Goal: Use online tool/utility

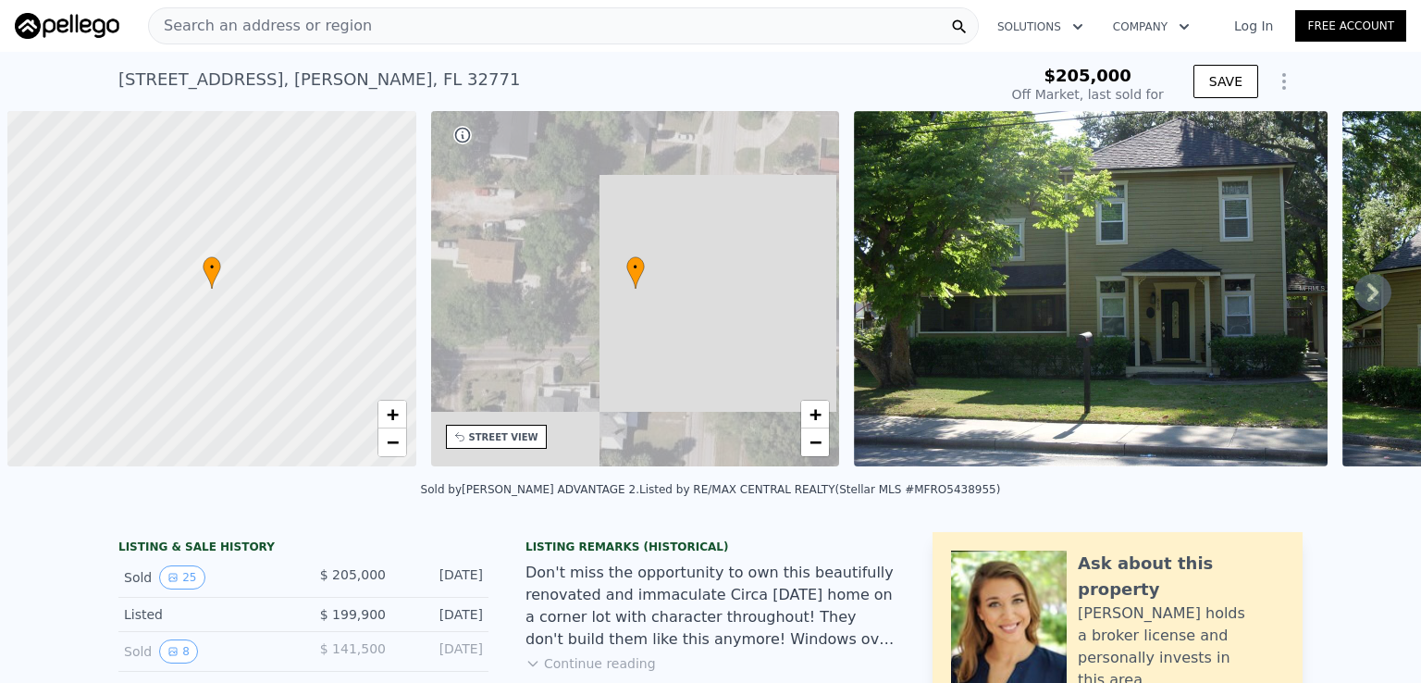
scroll to position [0, 7]
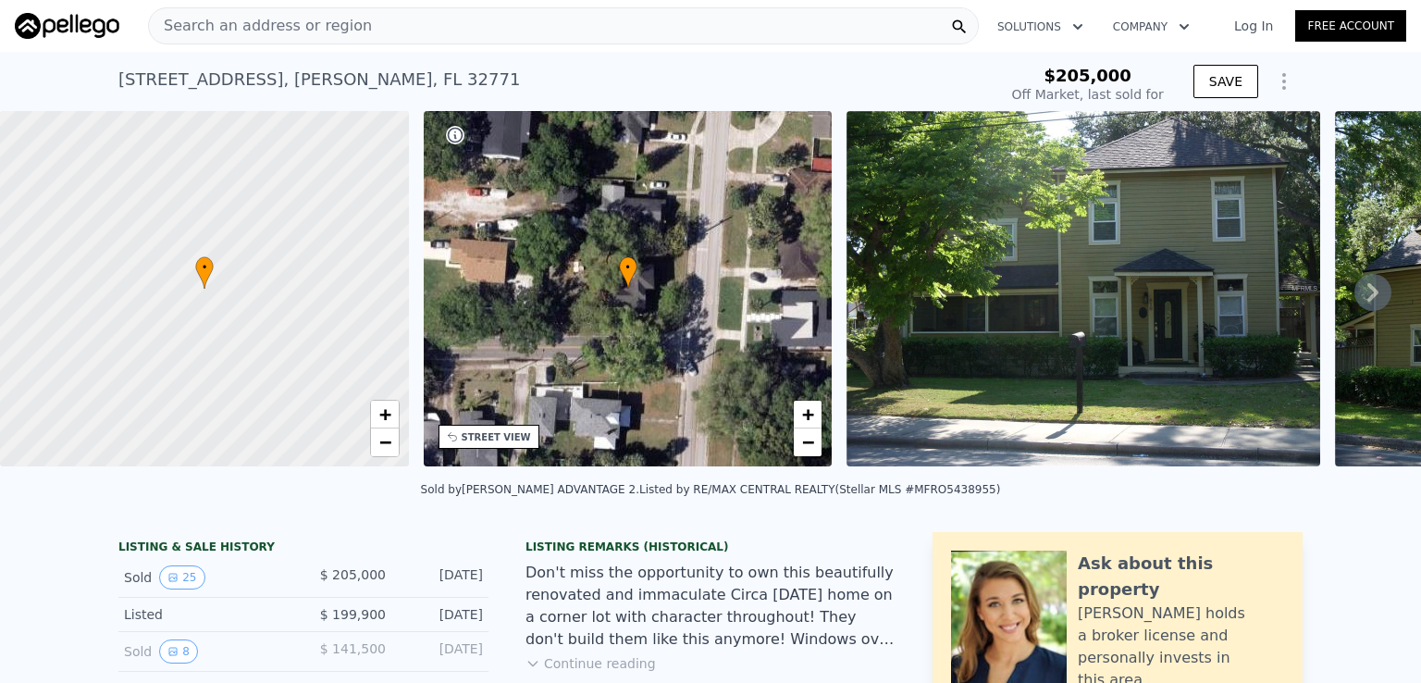
type input "-$ 221,179"
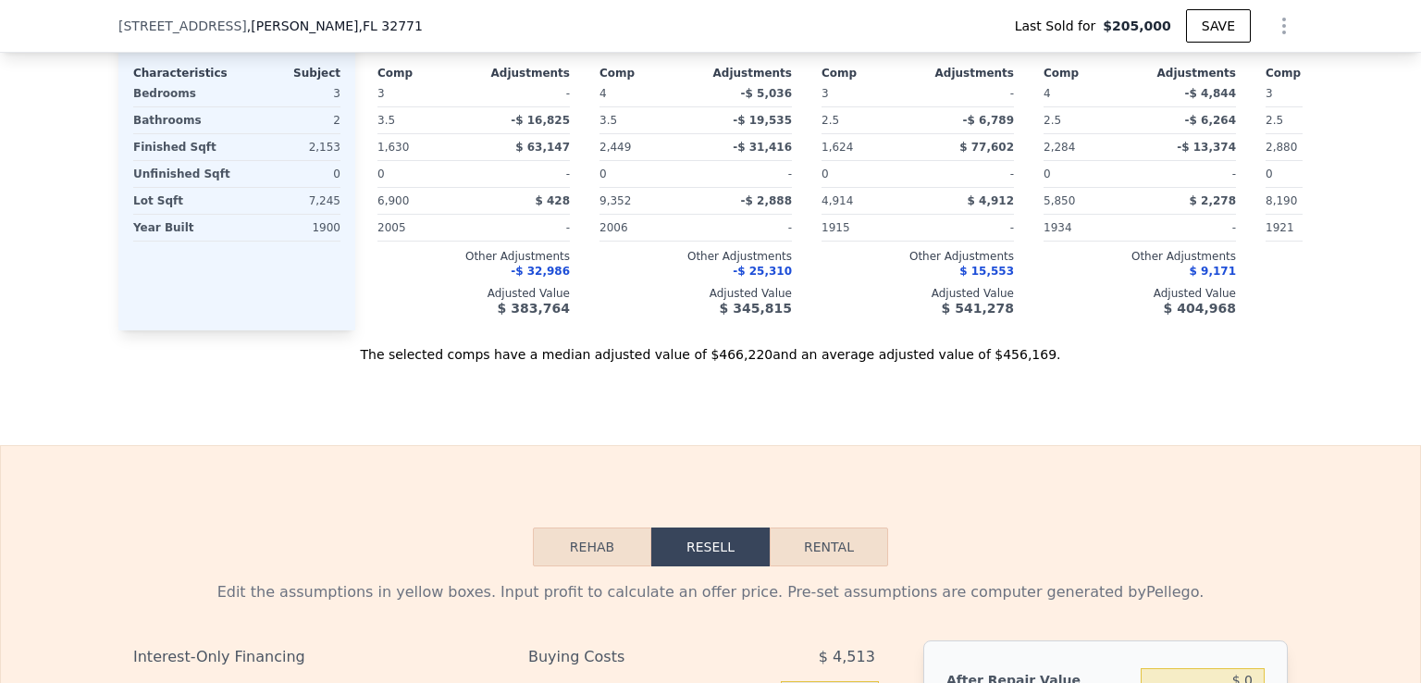
scroll to position [2398, 0]
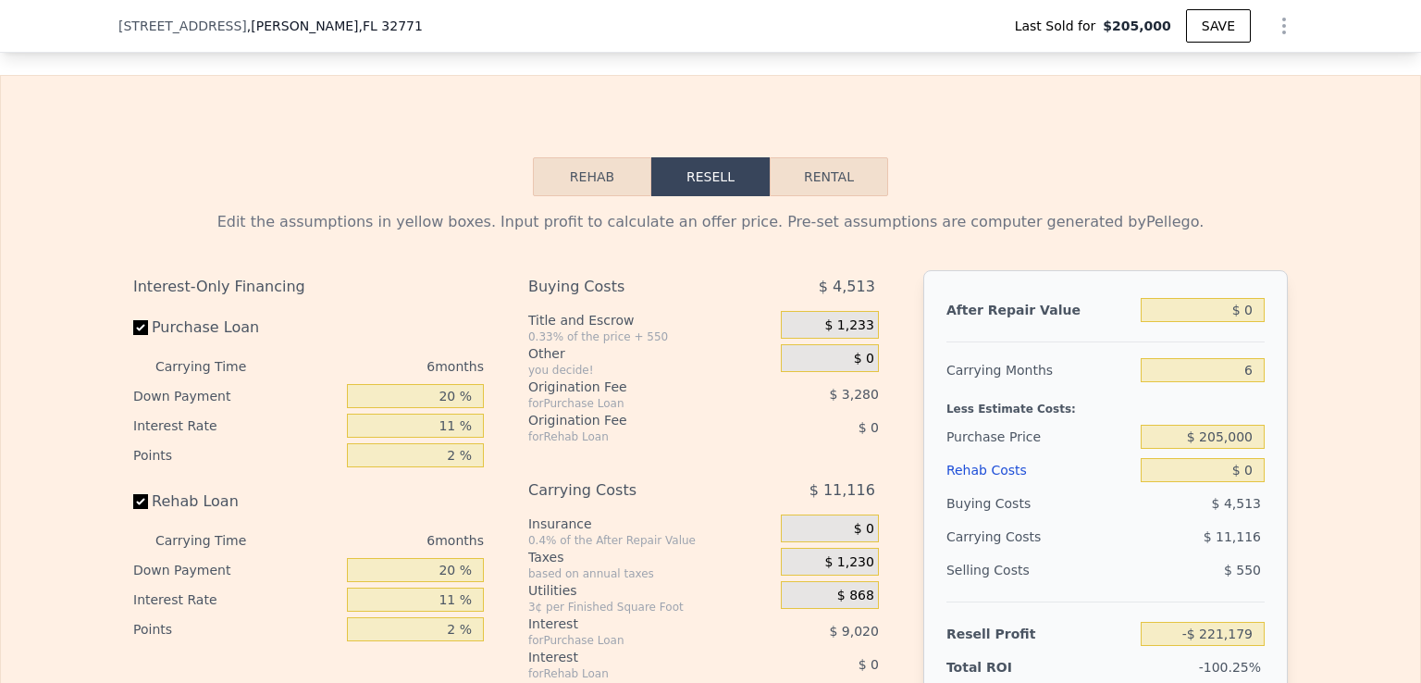
click at [822, 193] on button "Rental" at bounding box center [829, 176] width 118 height 39
select select "30"
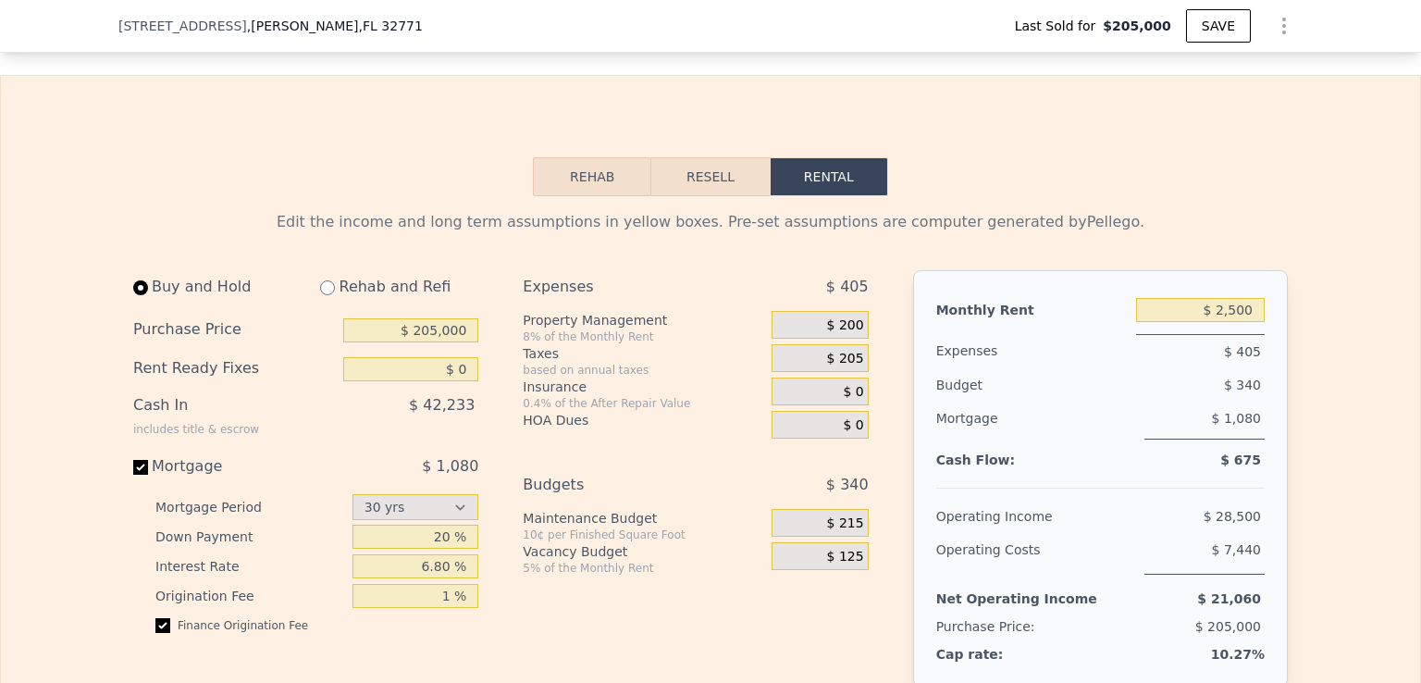
scroll to position [2583, 0]
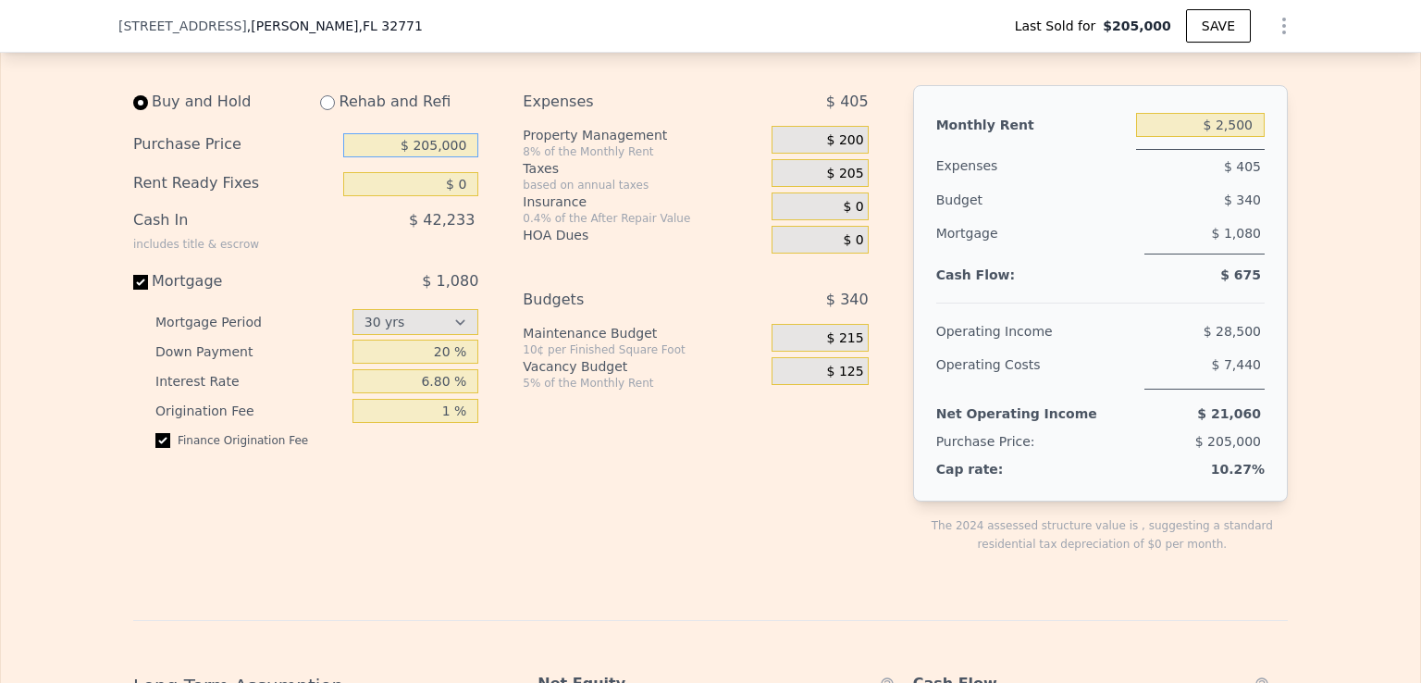
click at [452, 157] on input "$ 205,000" at bounding box center [410, 145] width 135 height 24
type input "$ 322,000"
click at [526, 537] on div "Expenses $ 405 Property Management 8% of the Monthly Rent $ 200 Taxes based on …" at bounding box center [703, 334] width 360 height 498
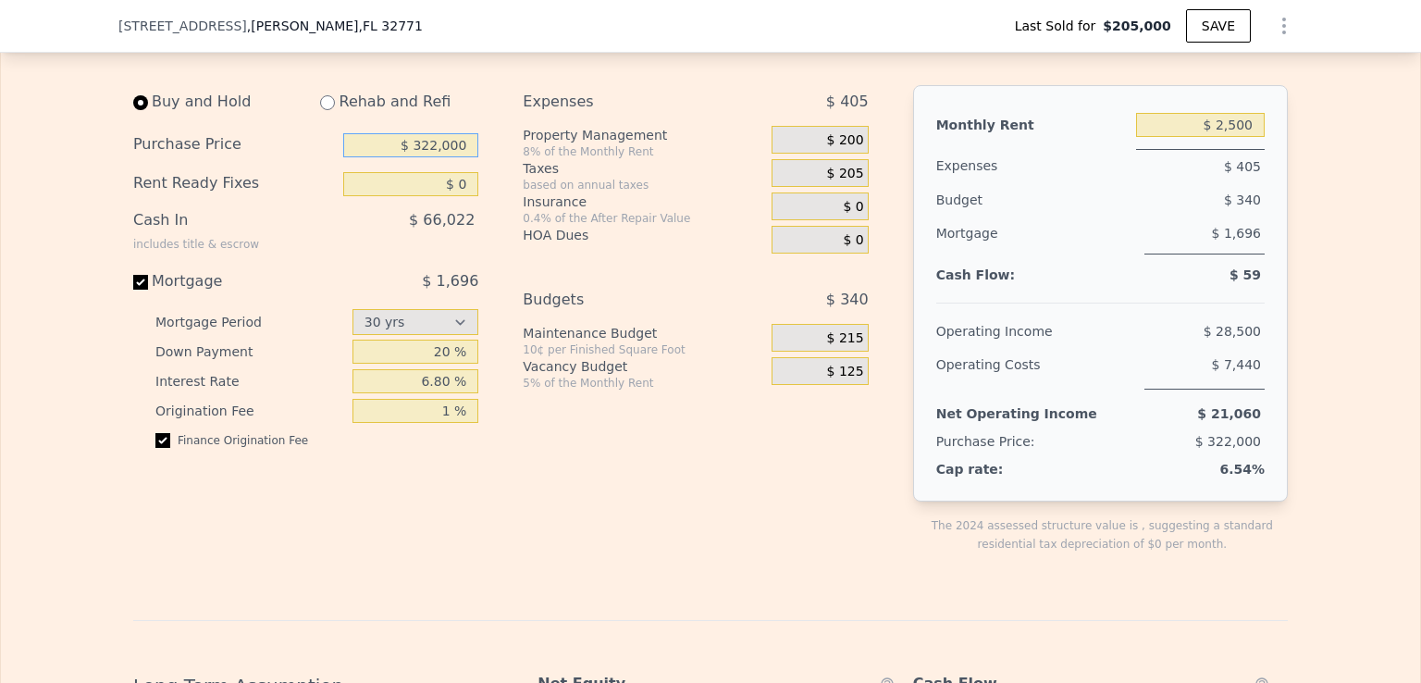
click at [441, 157] on input "$ 322,000" at bounding box center [410, 145] width 135 height 24
click at [604, 522] on div "Expenses $ 405 Property Management 8% of the Monthly Rent $ 200 Taxes based on …" at bounding box center [703, 334] width 360 height 498
click at [1232, 137] on input "$ 2,500" at bounding box center [1200, 125] width 129 height 24
drag, startPoint x: 1251, startPoint y: 145, endPoint x: 1182, endPoint y: 145, distance: 69.4
click at [1182, 137] on input "$ 2,500" at bounding box center [1200, 125] width 129 height 24
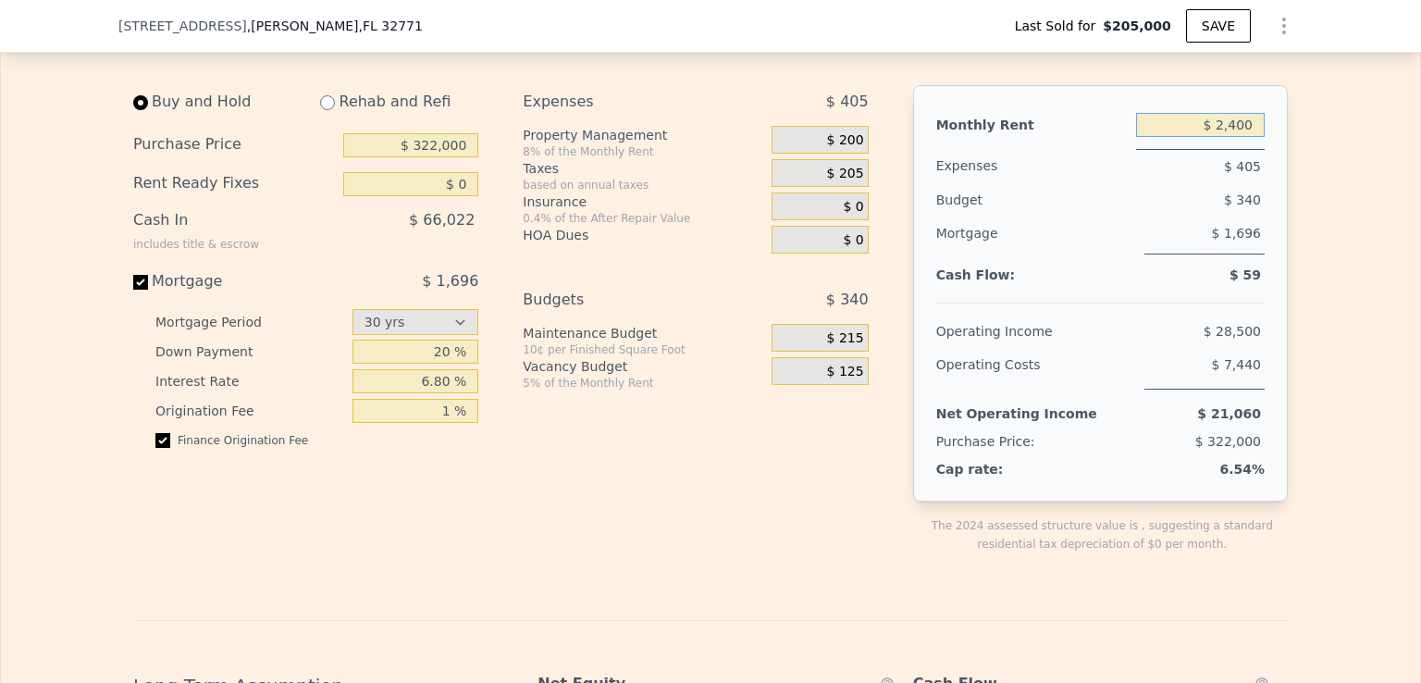
type input "$ 2,400"
click at [807, 499] on div "Expenses $ 397 Property Management 8% of the Monthly Rent $ 192 Taxes based on …" at bounding box center [703, 334] width 360 height 498
click at [839, 380] on span "$ 120" at bounding box center [845, 372] width 37 height 17
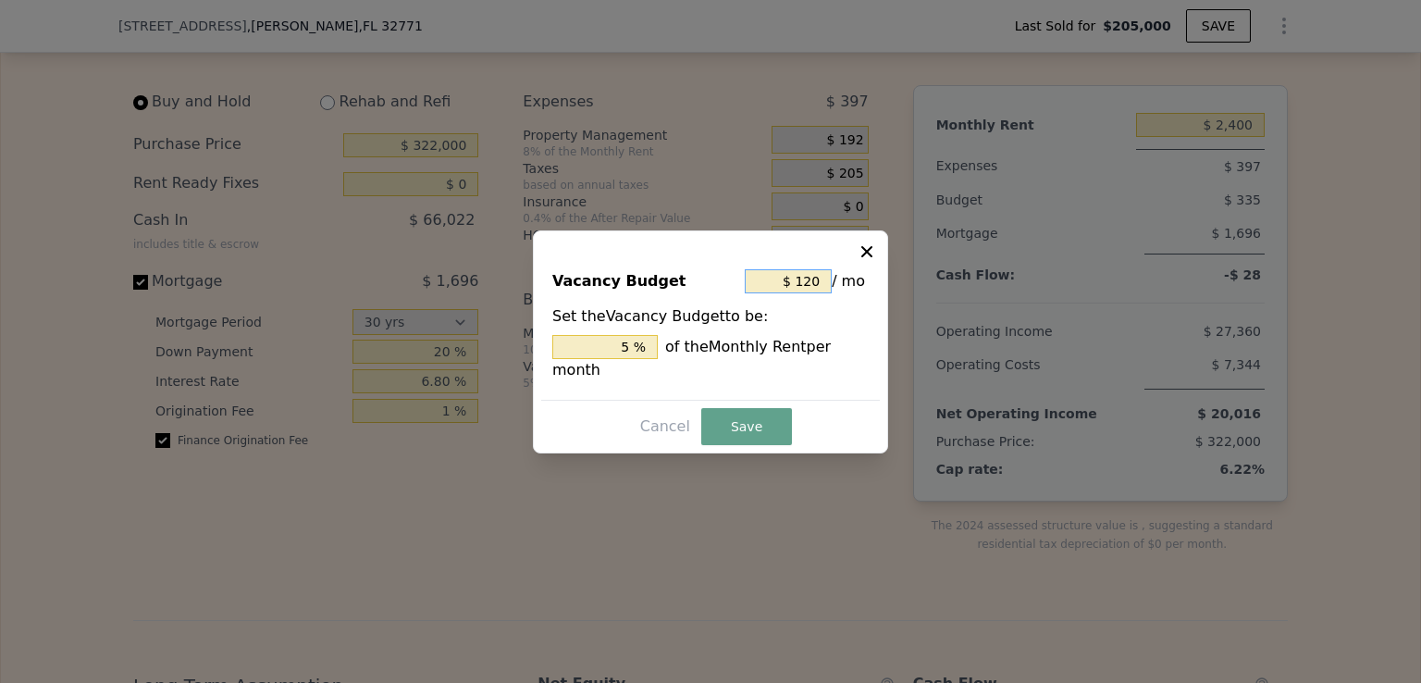
click at [799, 291] on input "$ 120" at bounding box center [788, 281] width 87 height 24
click at [806, 293] on input "$ 120" at bounding box center [788, 281] width 87 height 24
type input "$ 0"
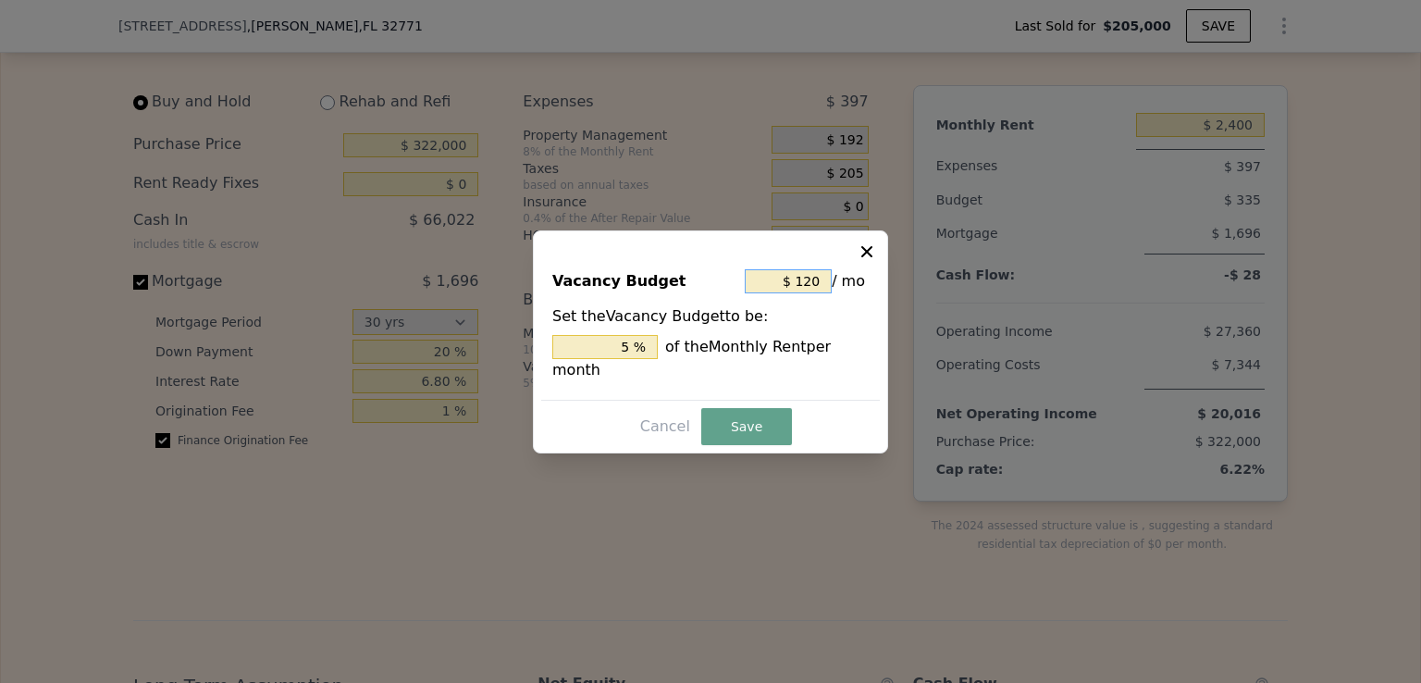
type input "0 %"
type input "$ 0"
click at [737, 412] on button "Save" at bounding box center [746, 426] width 91 height 37
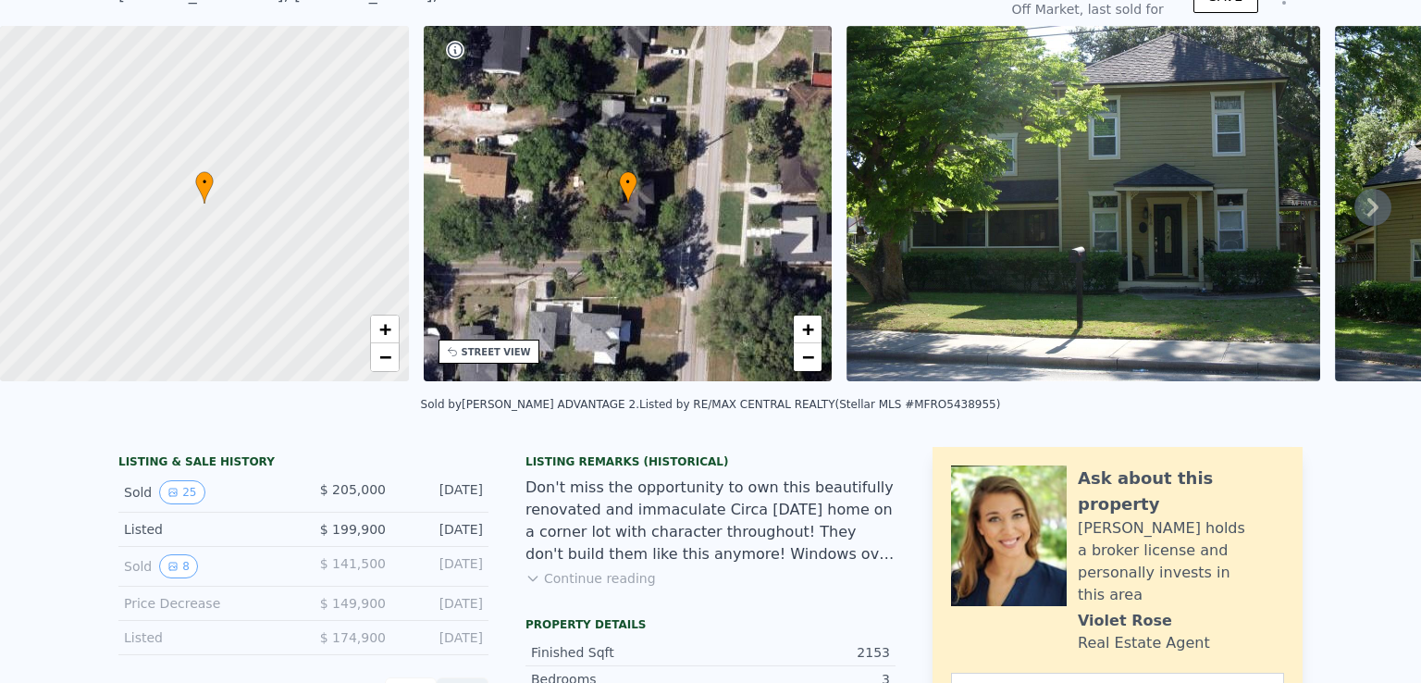
scroll to position [0, 0]
